Goal: Find contact information: Find contact information

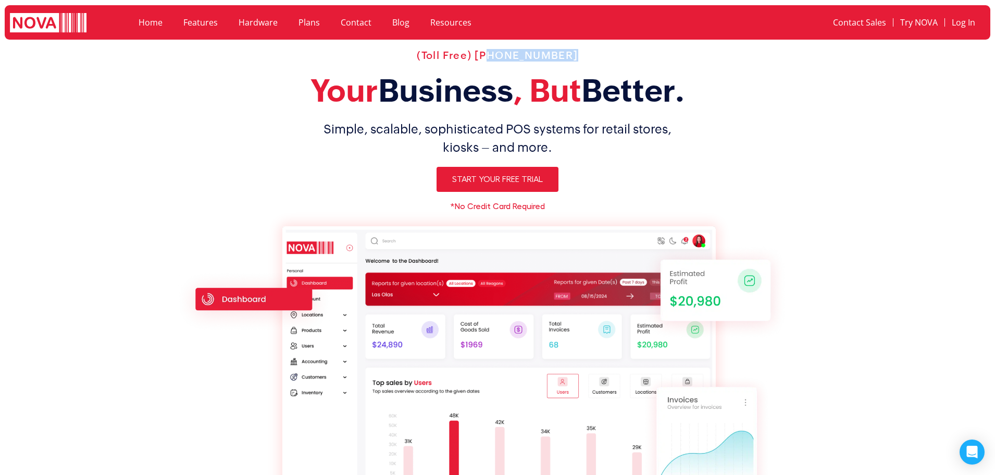
drag, startPoint x: 585, startPoint y: 48, endPoint x: 492, endPoint y: 57, distance: 93.1
click at [492, 57] on div "(Toll Free) [PHONE_NUMBER] Your Business , But Better. Simple, scalable, sophis…" at bounding box center [497, 290] width 657 height 493
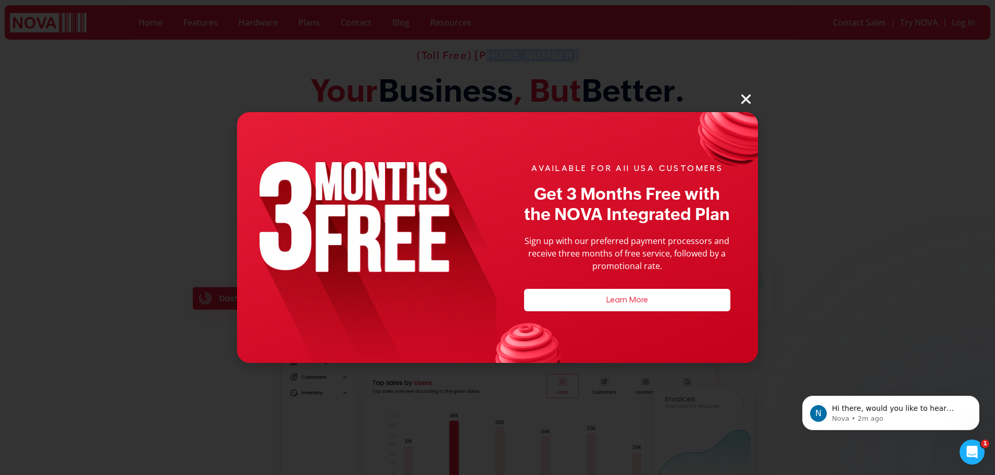
click at [747, 95] on icon "Close" at bounding box center [746, 99] width 14 height 14
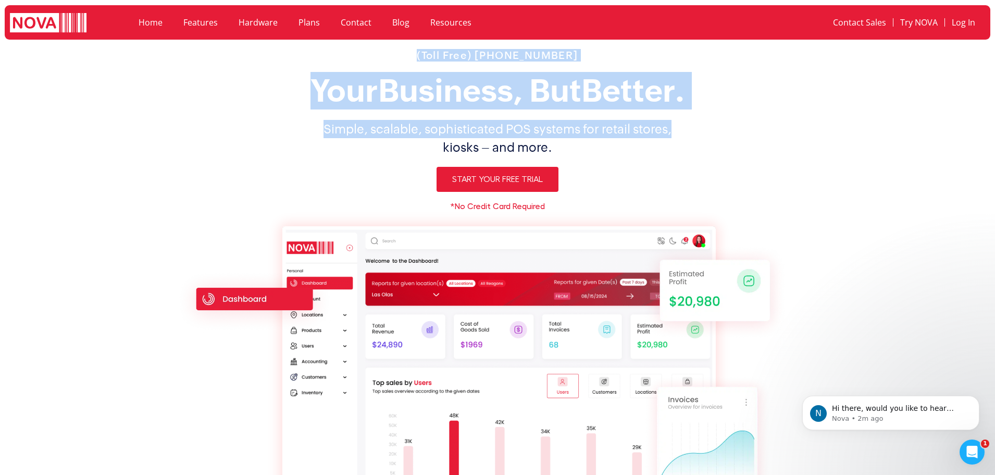
drag, startPoint x: 367, startPoint y: 58, endPoint x: 747, endPoint y: 128, distance: 385.5
click at [744, 128] on div "(Toll Free) [PHONE_NUMBER] Your Business , But Better. Simple, scalable, sophis…" at bounding box center [497, 290] width 657 height 493
click at [831, 135] on section "(Toll Free) [PHONE_NUMBER] Your Business , But Better. Simple, scalable, sophis…" at bounding box center [497, 290] width 995 height 493
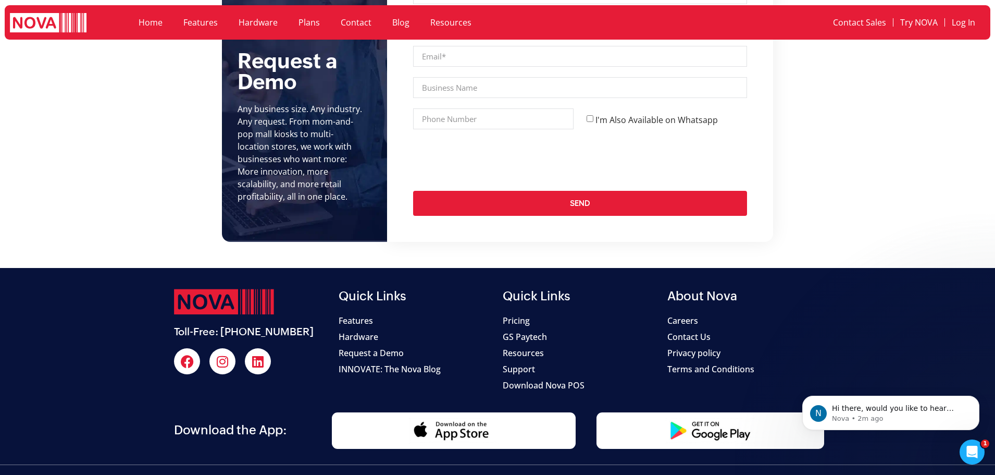
scroll to position [4122, 0]
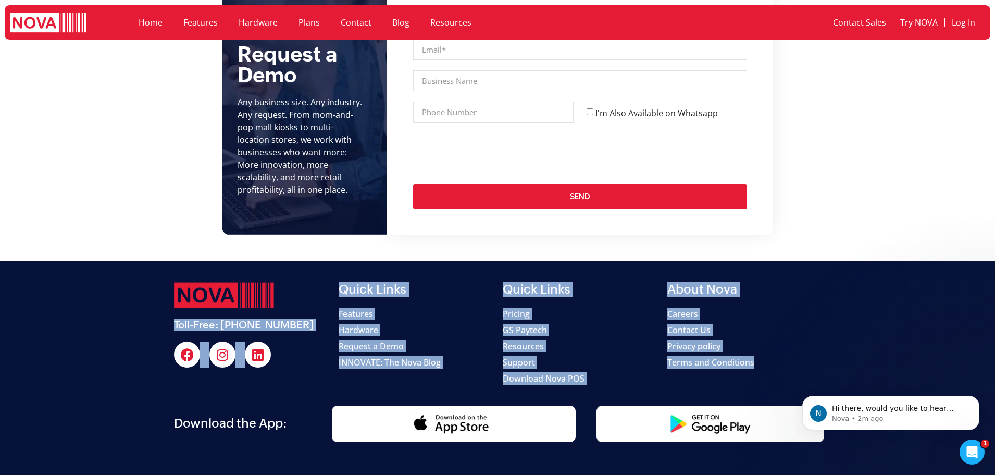
drag, startPoint x: 326, startPoint y: 282, endPoint x: 839, endPoint y: 347, distance: 517.8
click at [839, 347] on section "Toll-Free: [PHONE_NUMBER] Facebook Instagram Linkedin Quick Links Features Hard…" at bounding box center [497, 325] width 995 height 129
click at [860, 330] on section "Toll-Free: [PHONE_NUMBER] Facebook Instagram Linkedin Quick Links Features Hard…" at bounding box center [497, 325] width 995 height 129
click at [824, 312] on div "About Nova Careers Contact Us Privacy policy Terms and Conditions" at bounding box center [744, 333] width 165 height 113
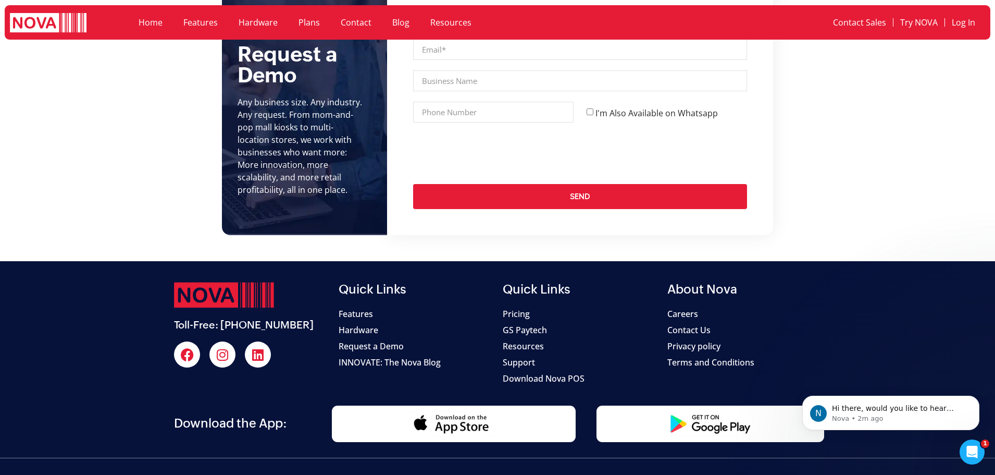
click at [128, 282] on section "Toll-Free: [PHONE_NUMBER] Facebook Instagram Linkedin Quick Links Features Hard…" at bounding box center [497, 325] width 995 height 129
drag, startPoint x: 131, startPoint y: 278, endPoint x: 296, endPoint y: 277, distance: 165.7
click at [296, 277] on section "Toll-Free: [PHONE_NUMBER] Facebook Instagram Linkedin Quick Links Features Hard…" at bounding box center [497, 325] width 995 height 129
click at [301, 282] on div at bounding box center [251, 295] width 154 height 26
drag, startPoint x: 154, startPoint y: 270, endPoint x: 302, endPoint y: 276, distance: 148.6
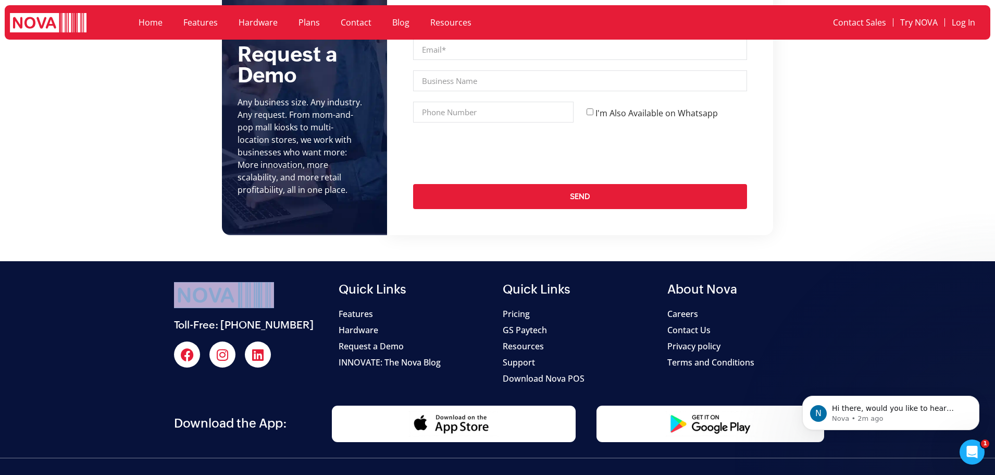
click at [302, 276] on section "Toll-Free: [PHONE_NUMBER] Facebook Instagram Linkedin Quick Links Features Hard…" at bounding box center [497, 325] width 995 height 129
click at [302, 282] on div at bounding box center [251, 295] width 154 height 26
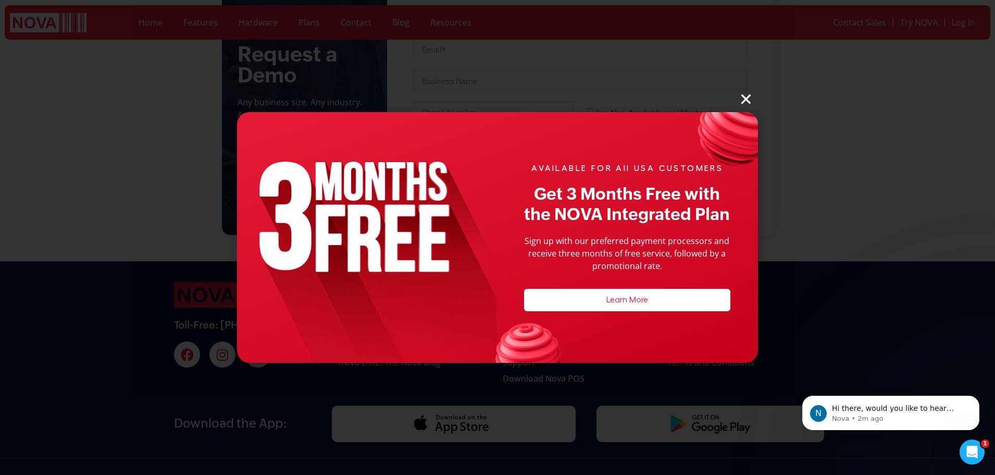
click at [741, 100] on icon "Close" at bounding box center [746, 99] width 14 height 14
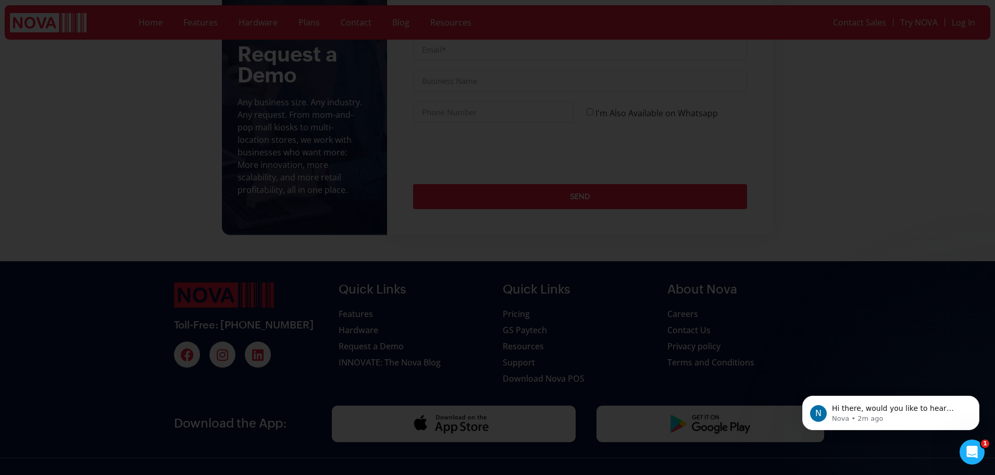
click at [744, 100] on icon "Close" at bounding box center [746, 99] width 14 height 14
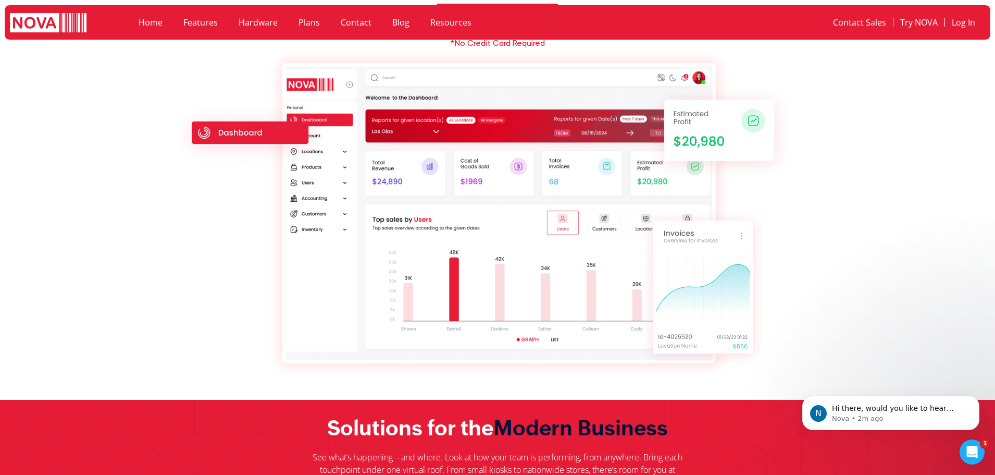
scroll to position [0, 0]
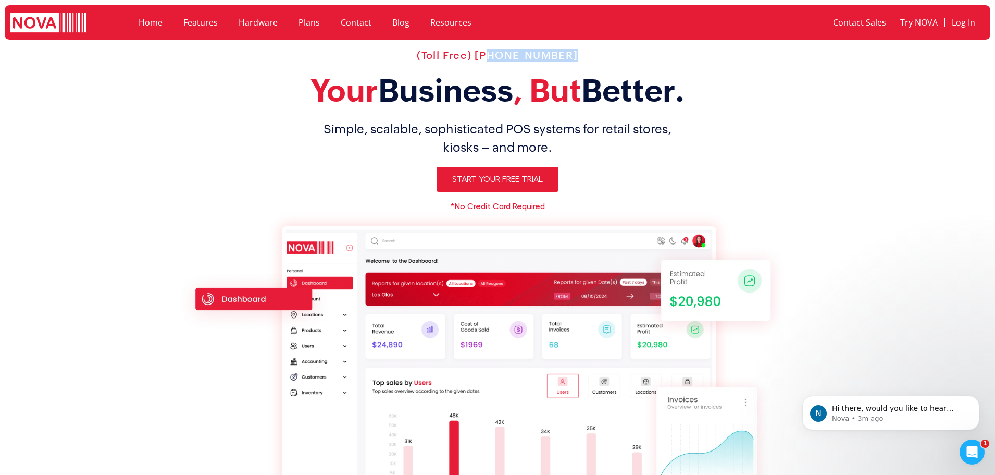
drag, startPoint x: 582, startPoint y: 59, endPoint x: 494, endPoint y: 63, distance: 88.1
click at [494, 63] on div "(Toll Free) [PHONE_NUMBER] Your Business , But Better. Simple, scalable, sophis…" at bounding box center [497, 290] width 657 height 493
copy h2 "[PHONE_NUMBER]"
